Goal: Task Accomplishment & Management: Use online tool/utility

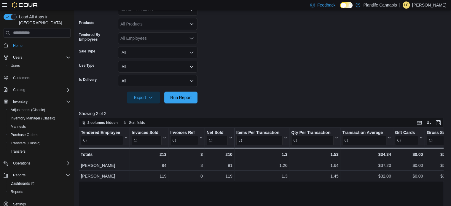
scroll to position [89, 0]
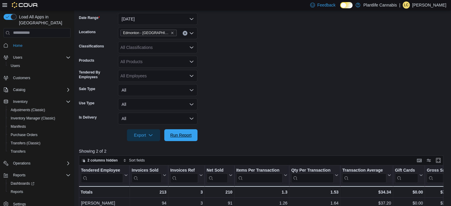
click at [175, 134] on span "Run Report" at bounding box center [180, 135] width 21 height 6
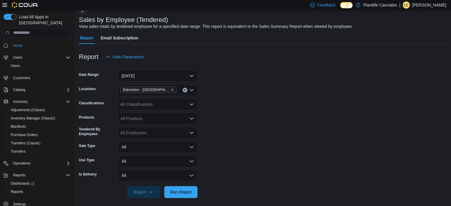
scroll to position [30, 0]
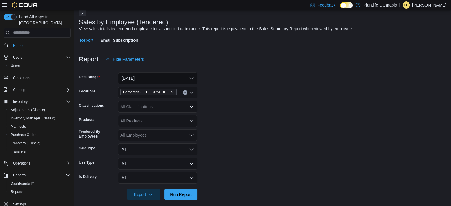
click at [153, 81] on button "[DATE]" at bounding box center [157, 78] width 79 height 12
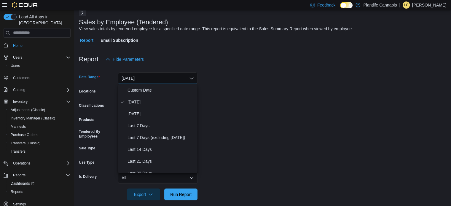
click at [141, 98] on span "[DATE]" at bounding box center [162, 101] width 68 height 7
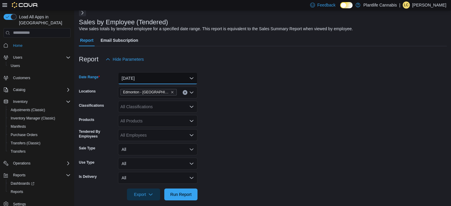
click at [146, 78] on button "[DATE]" at bounding box center [157, 78] width 79 height 12
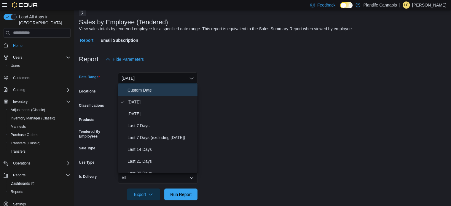
click at [147, 87] on span "Custom Date" at bounding box center [162, 90] width 68 height 7
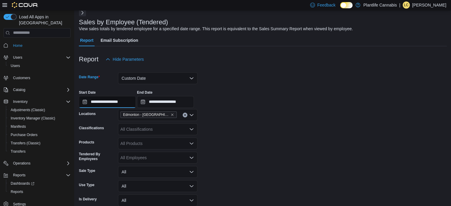
click at [118, 105] on input "**********" at bounding box center [107, 102] width 57 height 12
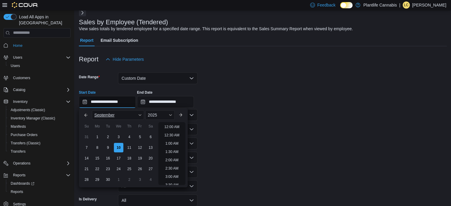
scroll to position [337, 0]
click at [173, 139] on li "9:00 PM" at bounding box center [172, 138] width 18 height 7
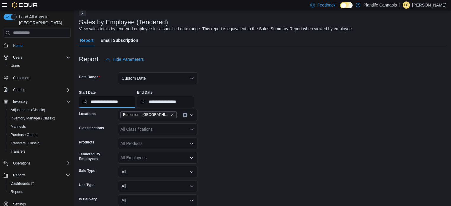
click at [125, 101] on input "**********" at bounding box center [107, 102] width 57 height 12
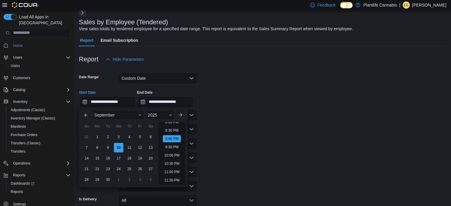
click at [174, 148] on li "9:30 PM" at bounding box center [172, 147] width 18 height 7
type input "**********"
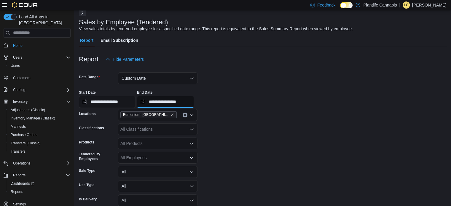
click at [185, 100] on input "**********" at bounding box center [165, 102] width 57 height 12
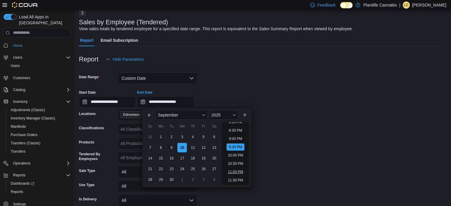
click at [235, 173] on li "11:00 PM" at bounding box center [235, 171] width 20 height 7
type input "**********"
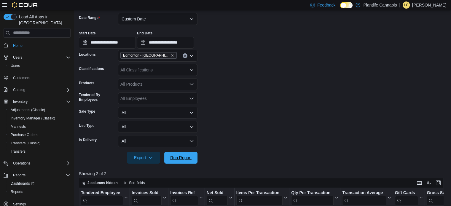
drag, startPoint x: 186, startPoint y: 154, endPoint x: 237, endPoint y: 151, distance: 51.1
click at [187, 155] on span "Run Report" at bounding box center [180, 158] width 21 height 6
click at [149, 21] on button "Custom Date" at bounding box center [157, 19] width 79 height 12
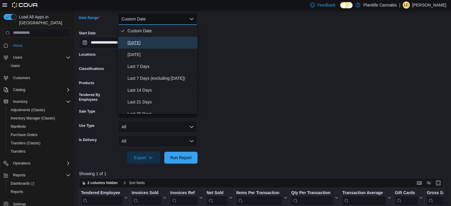
click at [150, 42] on span "[DATE]" at bounding box center [162, 42] width 68 height 7
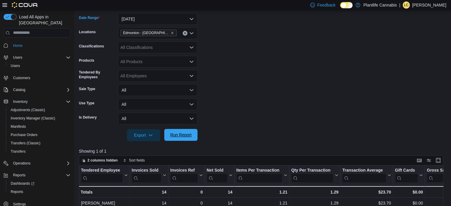
click at [185, 135] on span "Run Report" at bounding box center [180, 135] width 21 height 6
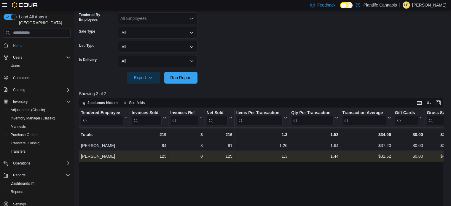
scroll to position [149, 0]
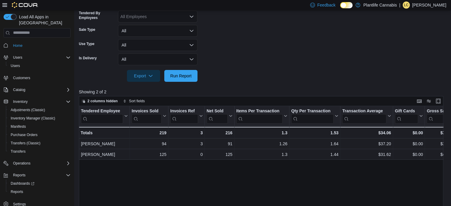
click at [239, 185] on div "Tendered Employee Click to view column header actions Invoices Sold Click to vi…" at bounding box center [263, 183] width 368 height 155
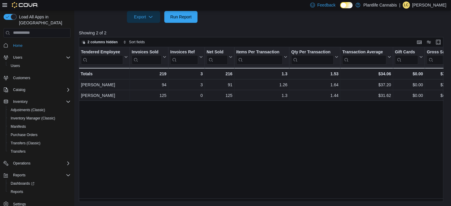
scroll to position [208, 0]
click at [198, 170] on div "Tendered Employee Click to view column header actions Invoices Sold Click to vi…" at bounding box center [263, 124] width 368 height 155
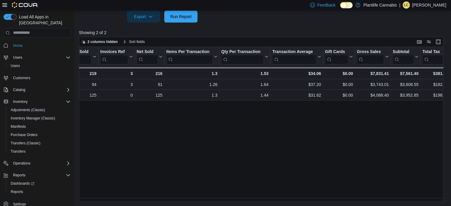
scroll to position [0, 82]
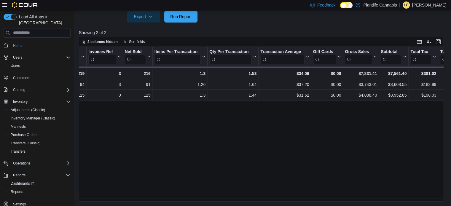
click at [201, 188] on div "Tendered Employee Click to view column header actions Invoices Sold Click to vi…" at bounding box center [263, 124] width 368 height 155
click at [221, 163] on div "Tendered Employee Click to view column header actions Invoices Sold Click to vi…" at bounding box center [263, 124] width 368 height 155
drag, startPoint x: 249, startPoint y: 171, endPoint x: 240, endPoint y: 162, distance: 13.0
click at [249, 171] on div "Tendered Employee Click to view column header actions Invoices Sold Click to vi…" at bounding box center [263, 124] width 368 height 155
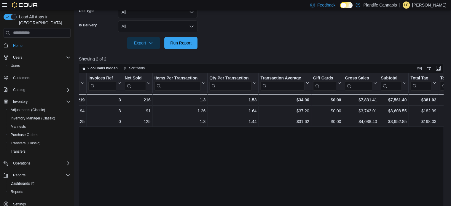
scroll to position [89, 0]
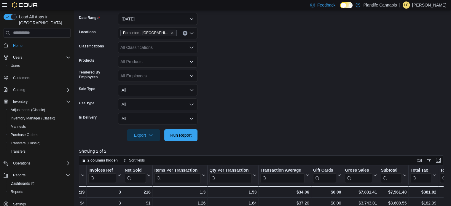
click at [150, 45] on div "All Classifications" at bounding box center [157, 48] width 79 height 12
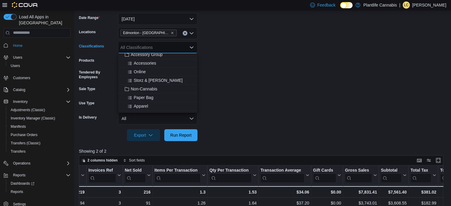
click at [161, 54] on span "Accessory Group" at bounding box center [147, 55] width 32 height 6
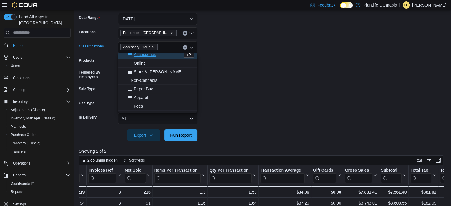
scroll to position [86, 0]
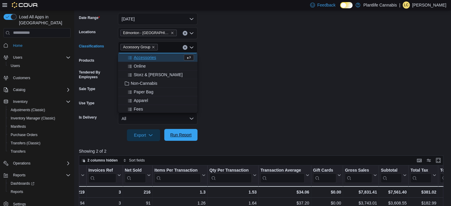
click at [179, 136] on span "Run Report" at bounding box center [180, 135] width 21 height 6
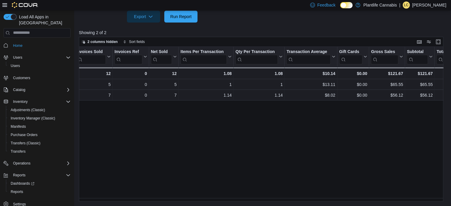
scroll to position [0, 57]
click at [240, 139] on div "Tendered Employee Click to view column header actions Invoices Sold Click to vi…" at bounding box center [263, 124] width 368 height 155
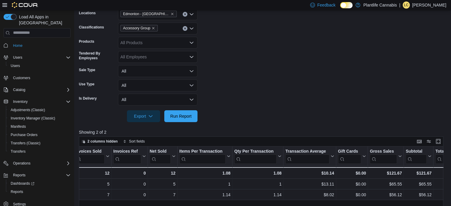
scroll to position [89, 0]
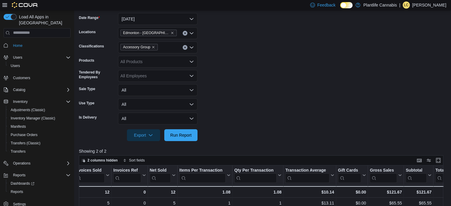
drag, startPoint x: 185, startPoint y: 48, endPoint x: 200, endPoint y: 69, distance: 25.7
click at [185, 48] on button "Clear input" at bounding box center [185, 47] width 5 height 5
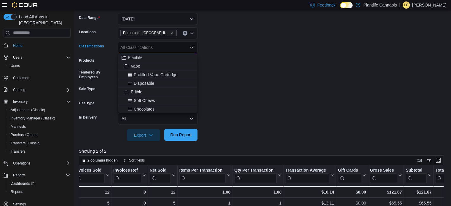
click at [187, 137] on span "Run Report" at bounding box center [180, 135] width 21 height 6
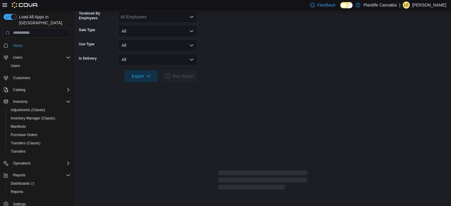
scroll to position [149, 0]
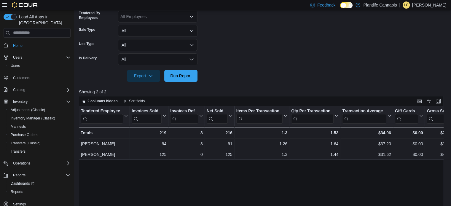
click at [222, 192] on div "Tendered Employee Click to view column header actions Invoices Sold Click to vi…" at bounding box center [263, 183] width 368 height 155
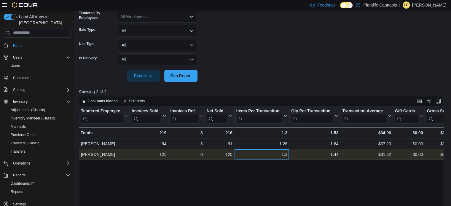
click at [242, 154] on div "1.3" at bounding box center [261, 154] width 51 height 7
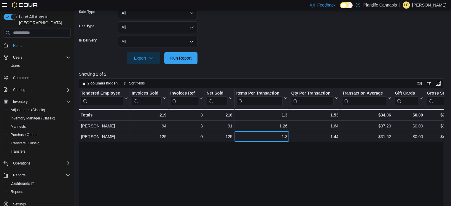
scroll to position [208, 0]
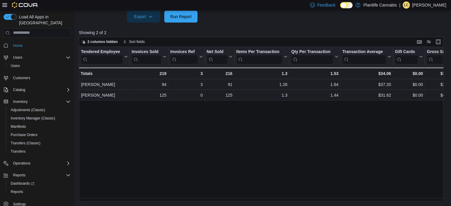
click at [222, 183] on div "Tendered Employee Click to view column header actions Invoices Sold Click to vi…" at bounding box center [263, 124] width 368 height 155
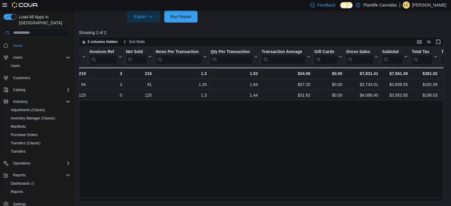
scroll to position [0, 82]
click at [166, 136] on div "Tendered Employee Click to view column header actions Invoices Sold Click to vi…" at bounding box center [263, 124] width 368 height 155
click at [96, 182] on div "Tendered Employee Click to view column header actions Invoices Sold Click to vi…" at bounding box center [263, 124] width 368 height 155
click at [234, 134] on div "Tendered Employee Click to view column header actions Invoices Sold Click to vi…" at bounding box center [263, 124] width 368 height 155
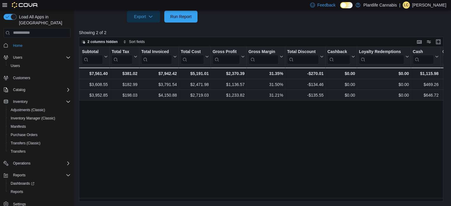
scroll to position [0, 362]
